Goal: Task Accomplishment & Management: Complete application form

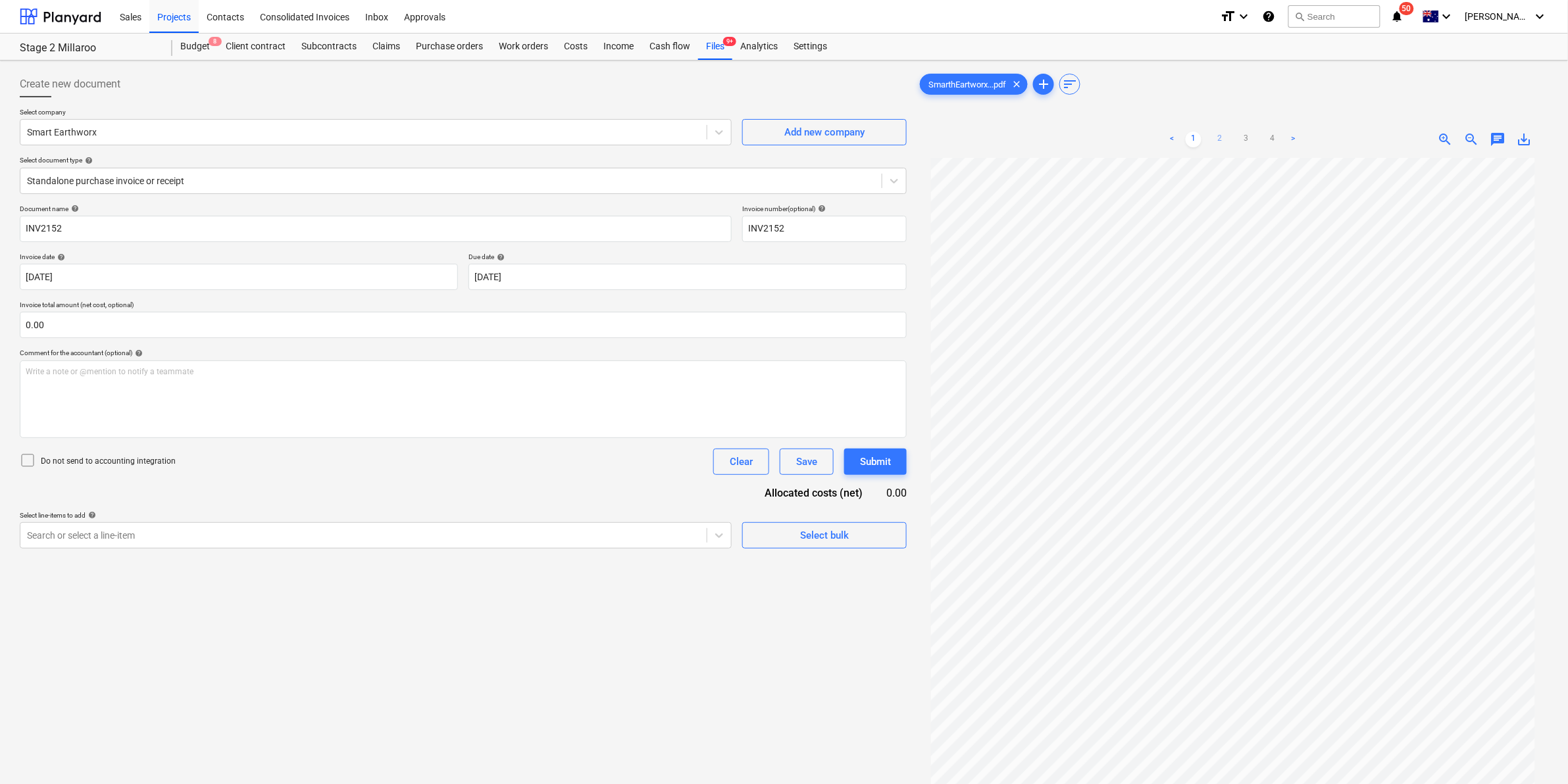
click at [1224, 141] on link "2" at bounding box center [1219, 139] width 16 height 16
click at [965, 130] on div "< 1 2 3 4 > zoom_in zoom_out chat 0 save_alt" at bounding box center [1232, 513] width 631 height 784
click at [1503, 783] on html "Sales Projects Contacts Consolidated Invoices Inbox Approvals format_size keybo…" at bounding box center [784, 392] width 1568 height 784
click at [1194, 133] on link "1" at bounding box center [1193, 139] width 16 height 16
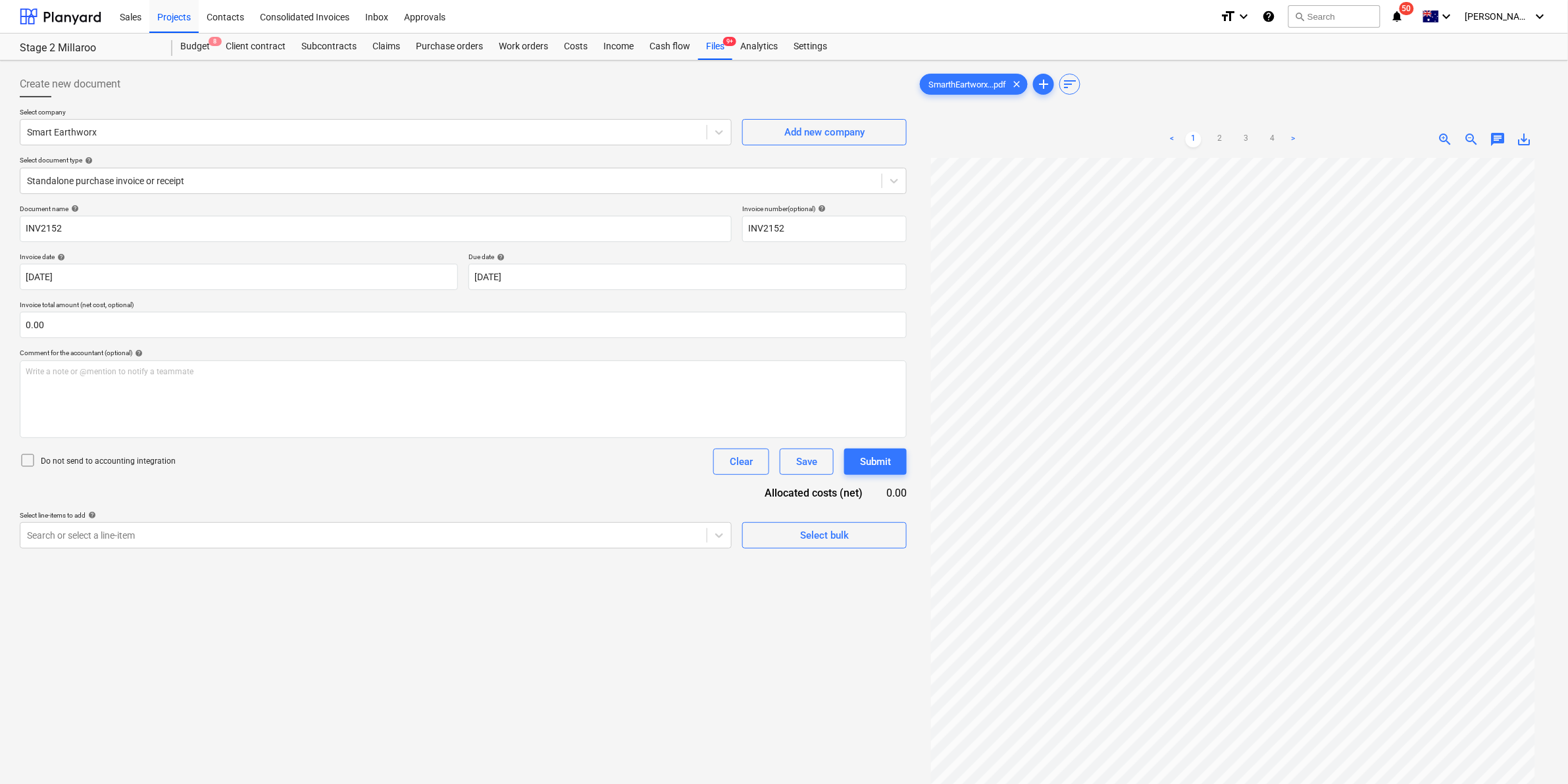
scroll to position [36, 0]
click at [1221, 145] on link "2" at bounding box center [1219, 139] width 16 height 16
click at [1245, 136] on link "3" at bounding box center [1245, 139] width 16 height 16
click at [1265, 135] on link "4" at bounding box center [1272, 139] width 16 height 16
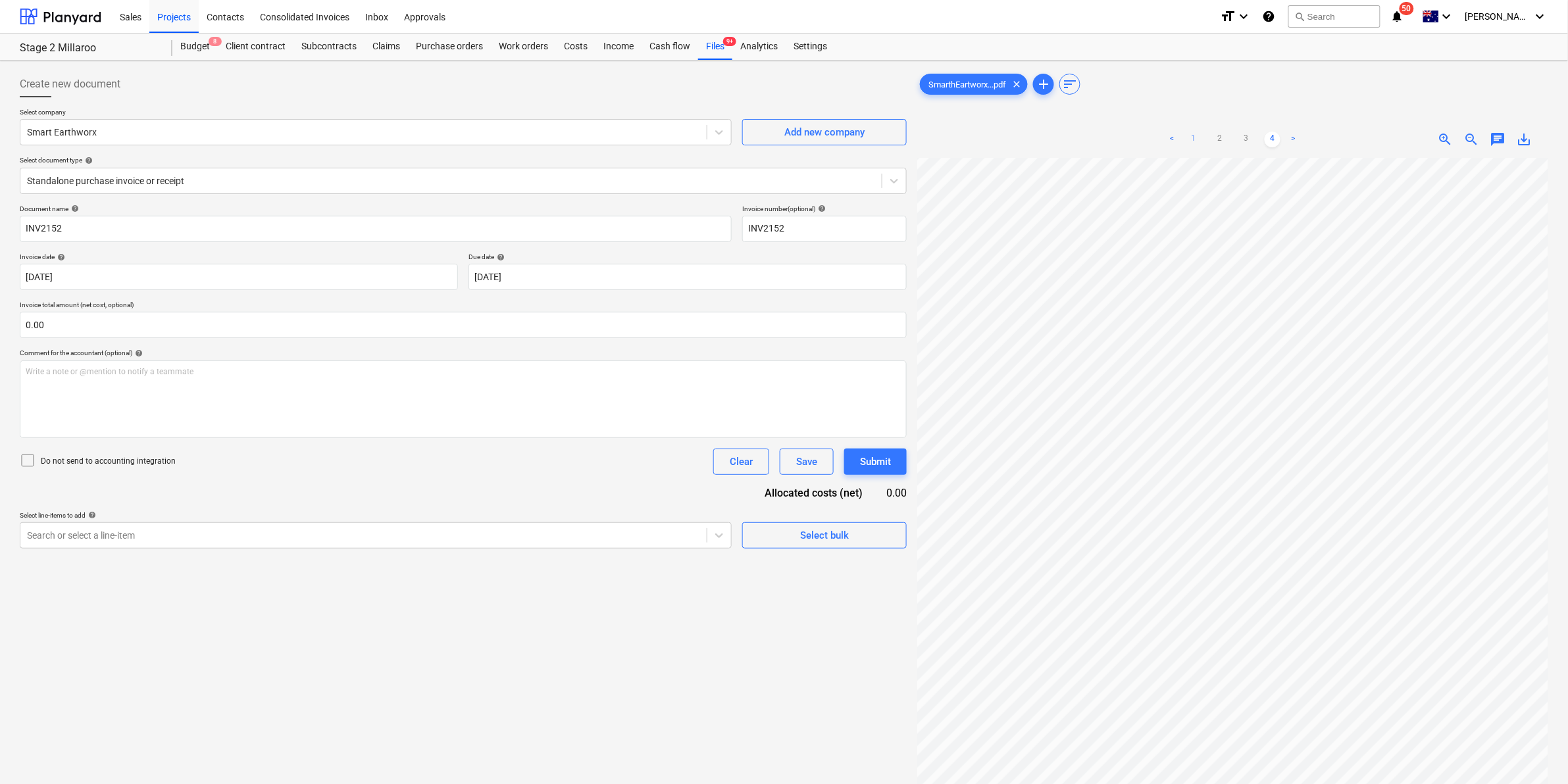
click at [1194, 143] on link "1" at bounding box center [1193, 139] width 16 height 16
click at [340, 180] on div at bounding box center [451, 181] width 848 height 13
click at [290, 545] on div "Search or select a line-item" at bounding box center [363, 535] width 686 height 19
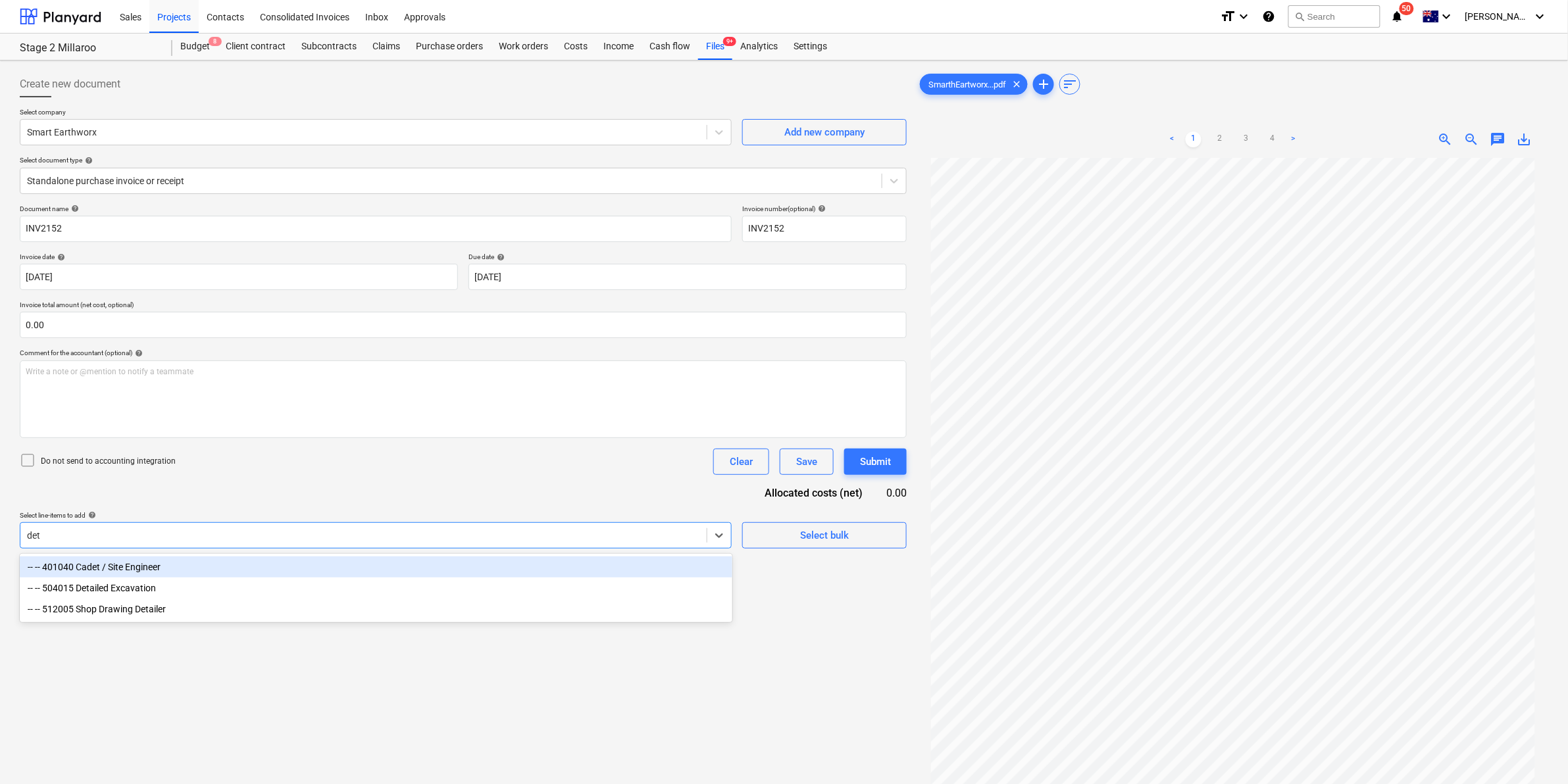
type input "deta"
click at [185, 567] on div "-- -- 504015 Detailed Excavation" at bounding box center [376, 567] width 712 height 21
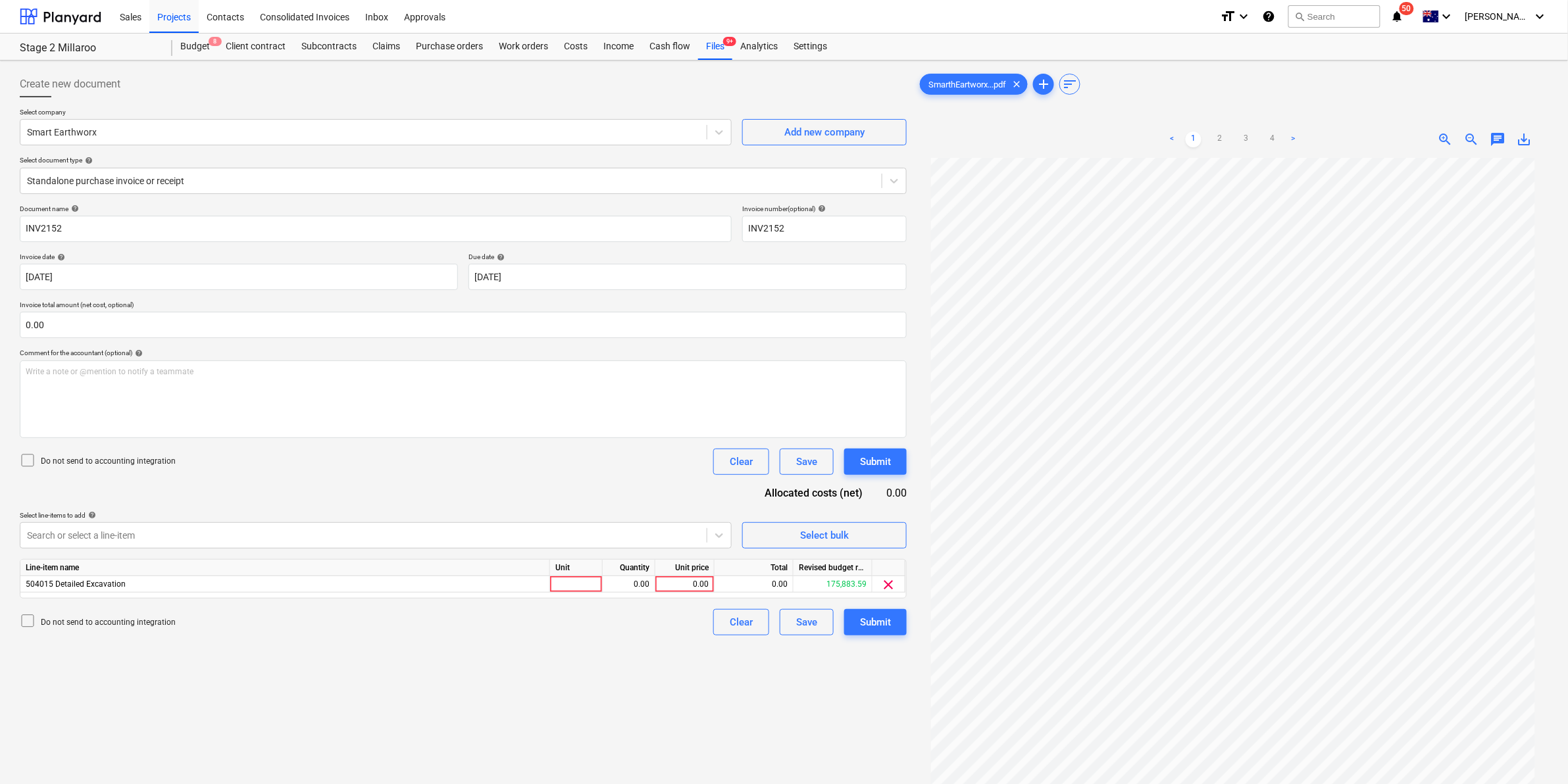
click at [444, 462] on div "Do not send to accounting integration Clear Save Submit" at bounding box center [463, 461] width 887 height 26
click at [581, 583] on div at bounding box center [576, 585] width 52 height 16
type input "item"
click at [645, 586] on div "2.00" at bounding box center [629, 585] width 42 height 16
type input "1"
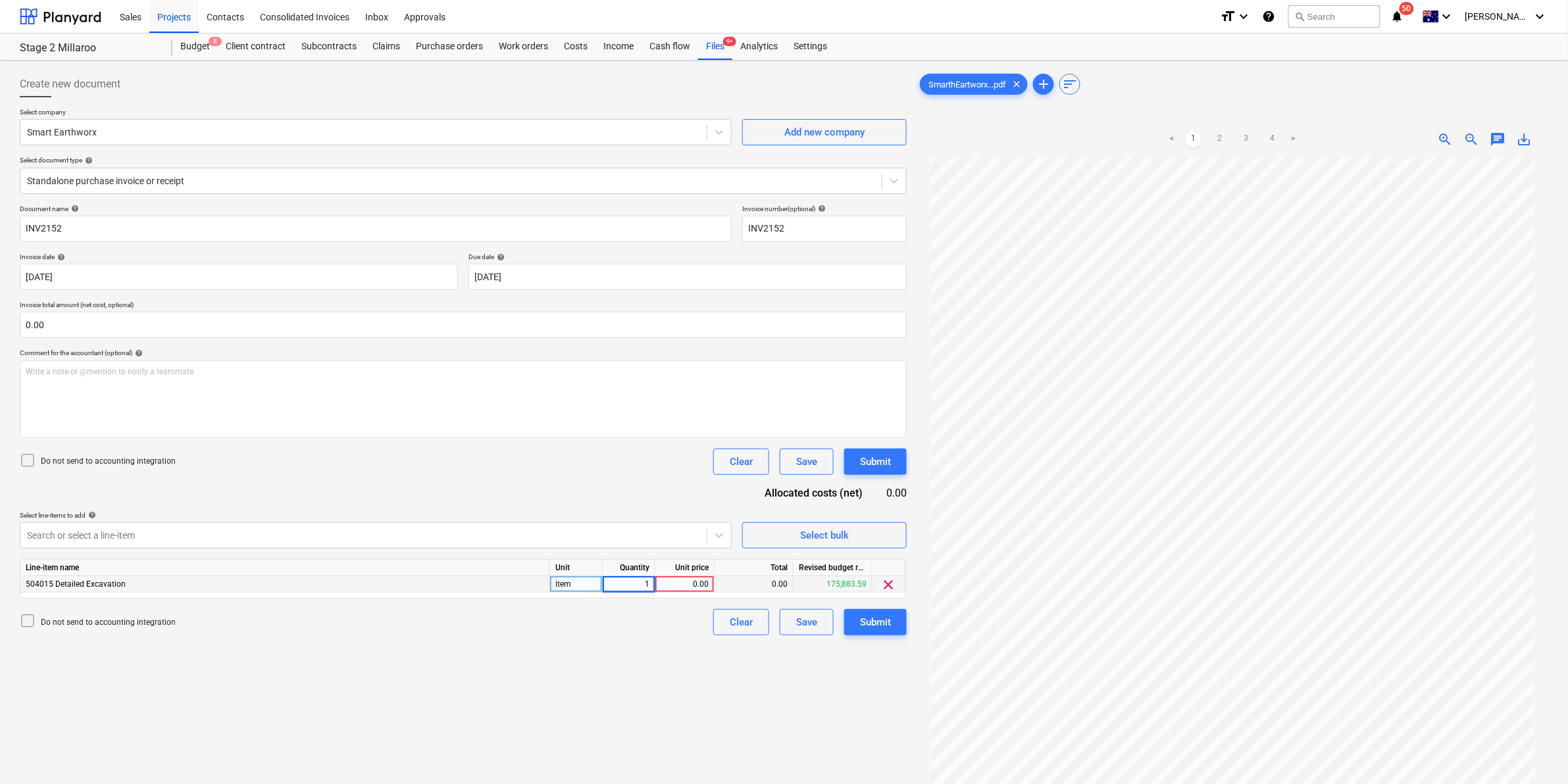
click at [589, 517] on div "Document name help INV2152 Invoice number (optional) help INV2152 Invoice date …" at bounding box center [463, 420] width 887 height 431
click at [1217, 140] on link "2" at bounding box center [1219, 139] width 16 height 16
click at [1198, 137] on link "1" at bounding box center [1193, 139] width 16 height 16
click at [1221, 132] on link "2" at bounding box center [1219, 139] width 16 height 16
click at [1242, 136] on link "3" at bounding box center [1245, 139] width 16 height 16
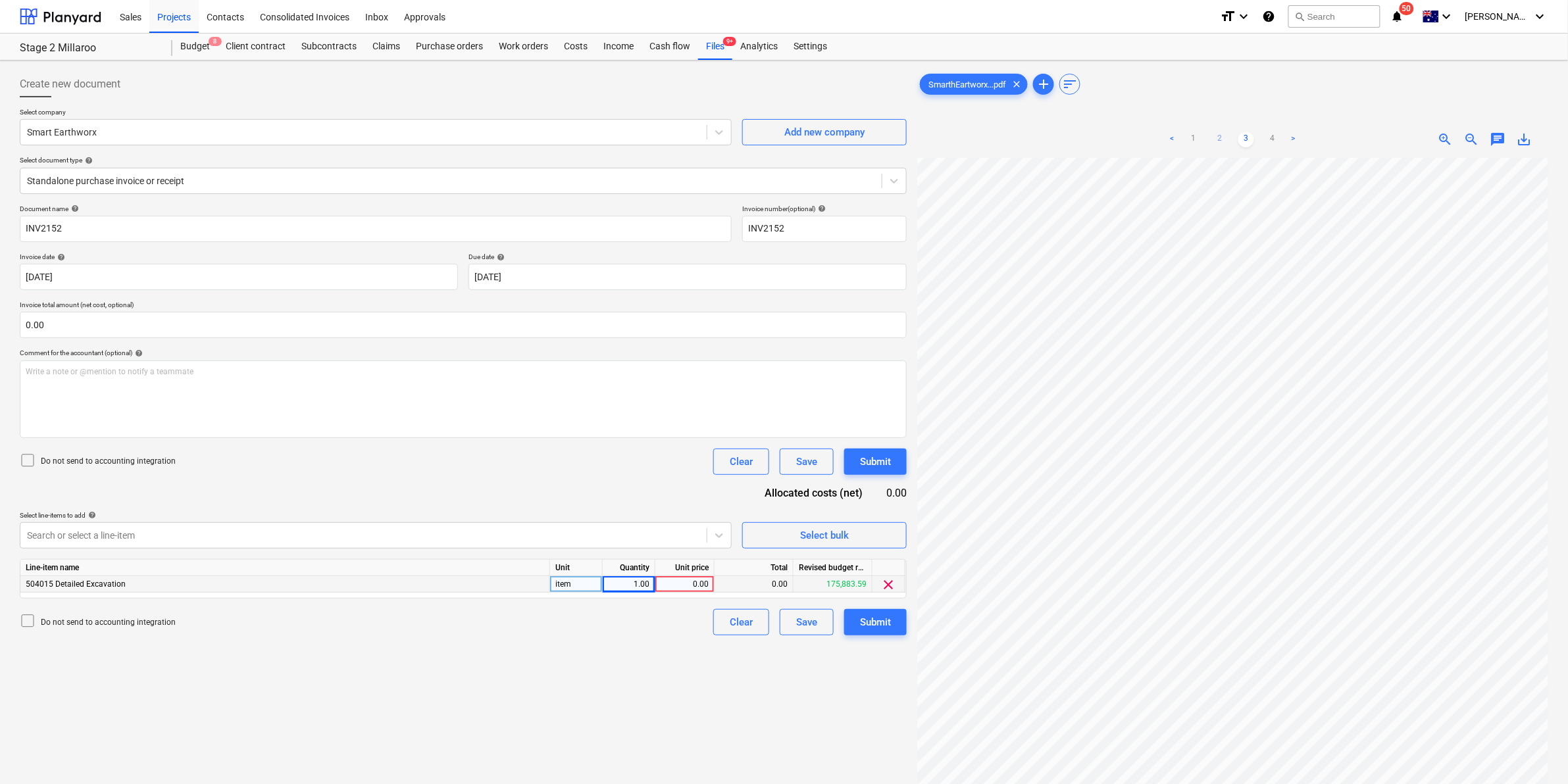
click at [1222, 137] on link "2" at bounding box center [1219, 139] width 16 height 16
click at [1194, 137] on link "1" at bounding box center [1193, 139] width 16 height 16
click at [1222, 138] on link "2" at bounding box center [1219, 139] width 16 height 16
click at [1245, 135] on link "3" at bounding box center [1245, 139] width 16 height 16
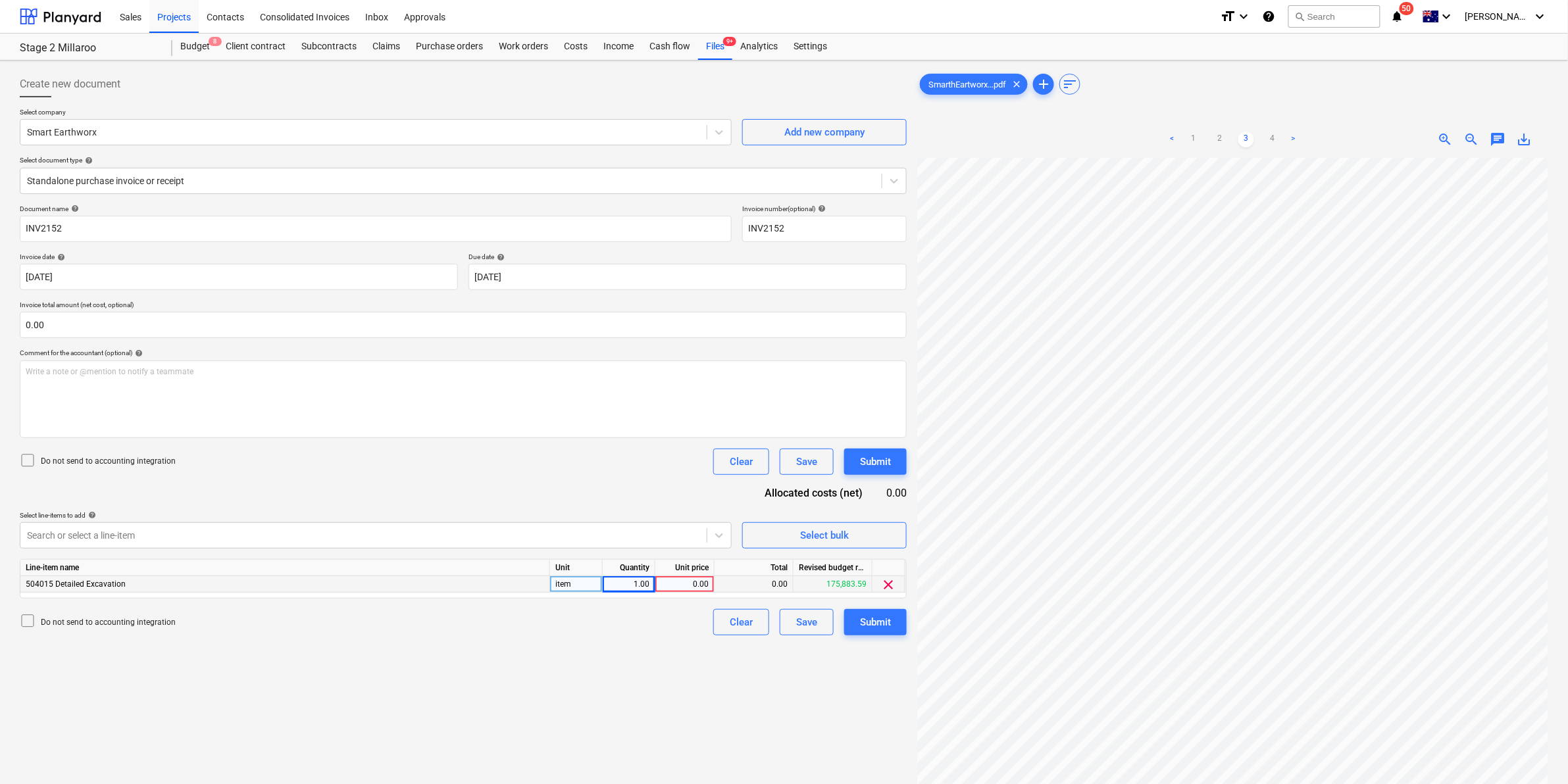
scroll to position [160, 119]
click at [1201, 137] on link "1" at bounding box center [1193, 139] width 16 height 16
click at [1527, 140] on span "save_alt" at bounding box center [1524, 139] width 16 height 16
click at [704, 42] on div "Files 9+" at bounding box center [715, 46] width 34 height 26
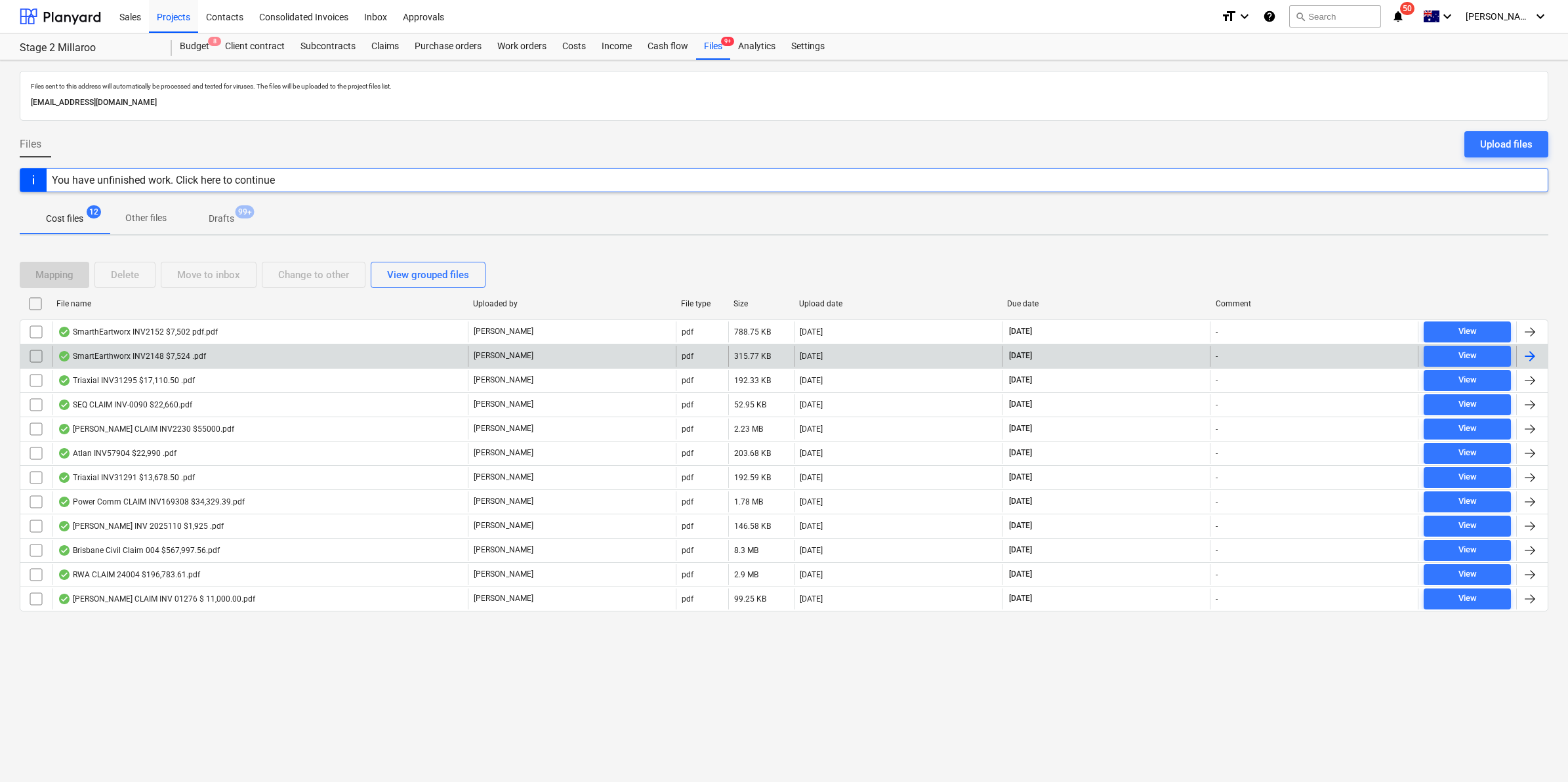
click at [159, 353] on div "SmartEarthworx INV2148 $7,524 .pdf" at bounding box center [132, 356] width 148 height 10
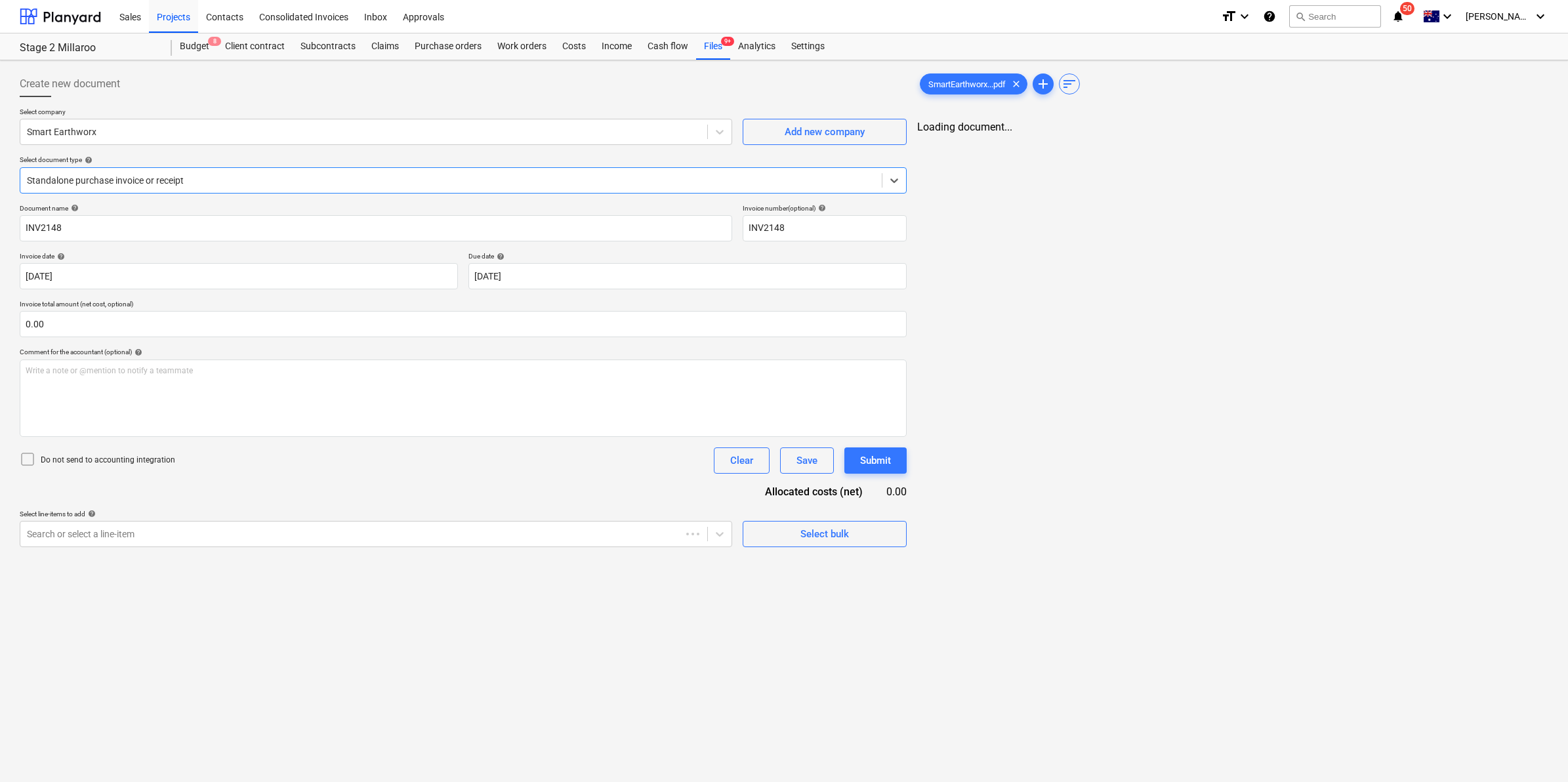
type input "INV2148"
type input "[DATE]"
click at [1526, 139] on span "save_alt" at bounding box center [1520, 139] width 16 height 16
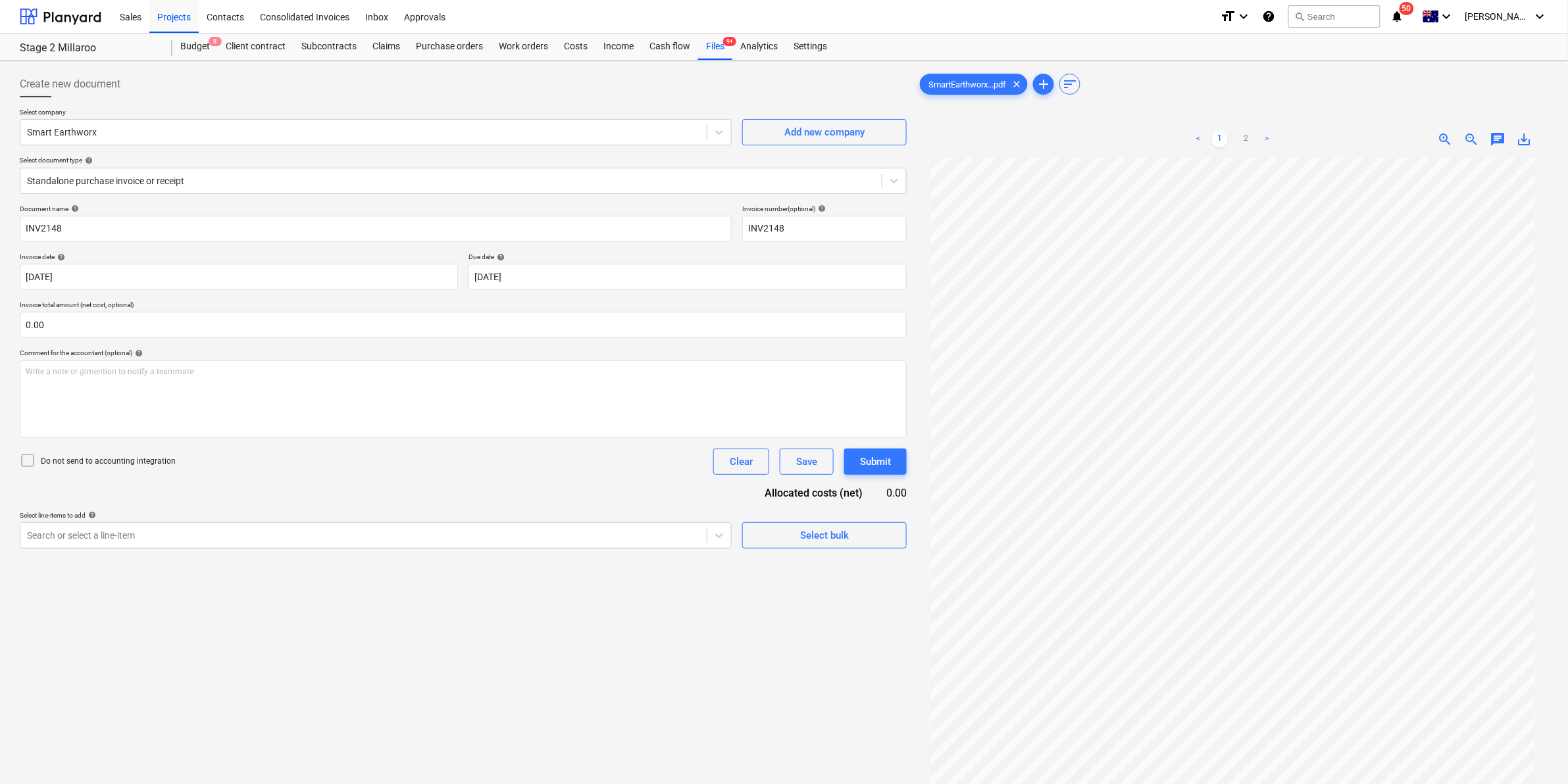
click at [838, 71] on div "Create new document" at bounding box center [463, 84] width 887 height 26
click at [1245, 141] on link "2" at bounding box center [1245, 139] width 16 height 16
click at [1216, 133] on link "1" at bounding box center [1219, 139] width 16 height 16
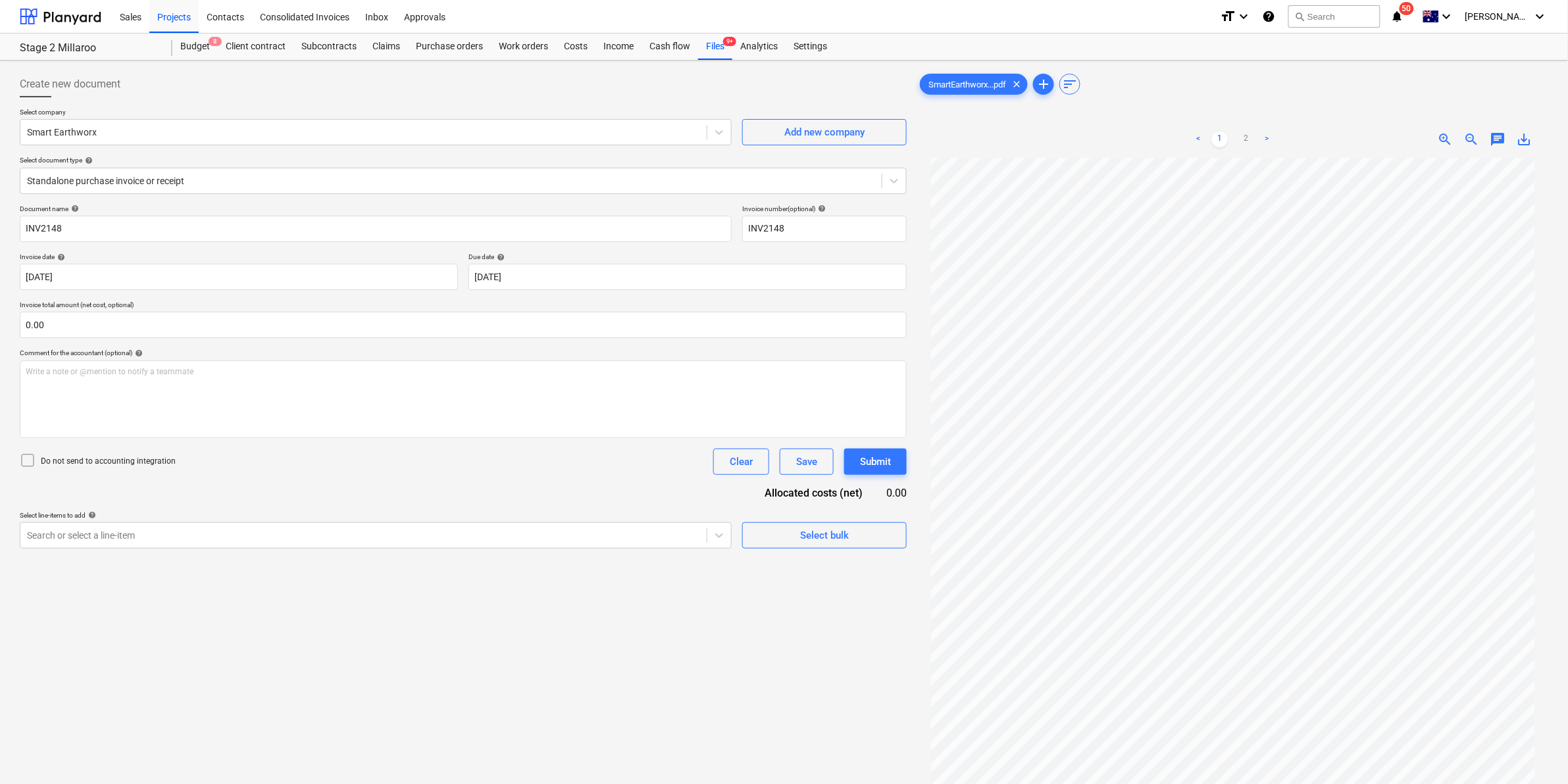
click at [1521, 136] on span "save_alt" at bounding box center [1524, 139] width 16 height 16
